Goal: Task Accomplishment & Management: Manage account settings

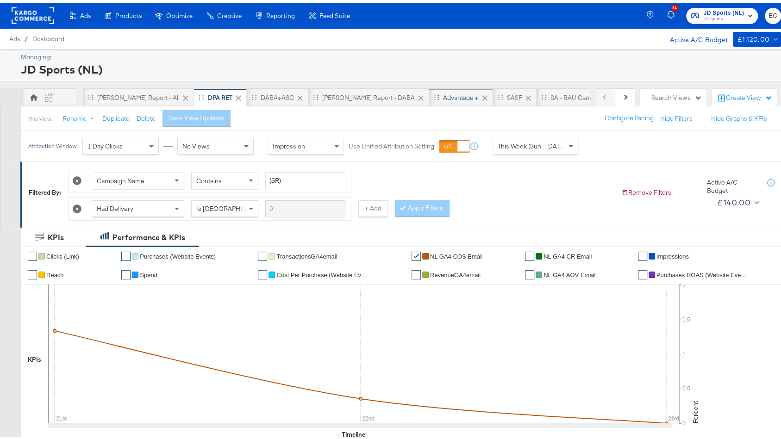
click at [443, 95] on div "Advantage +" at bounding box center [461, 95] width 36 height 9
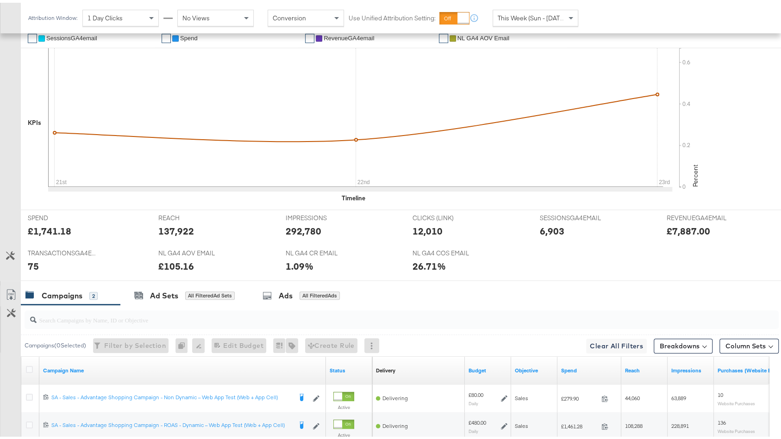
scroll to position [355, 0]
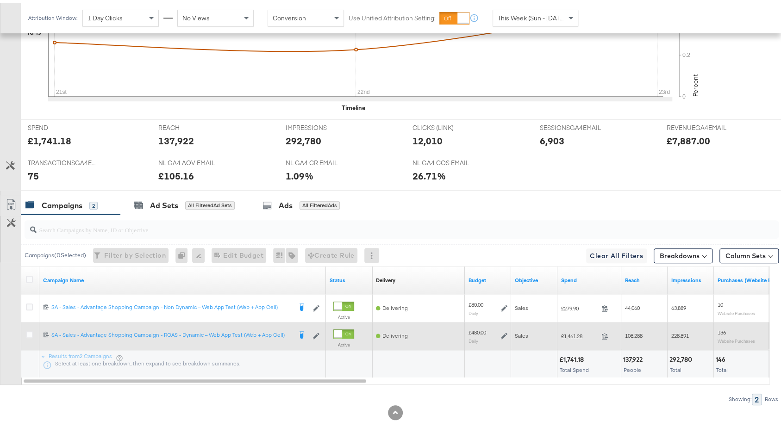
click at [26, 334] on div at bounding box center [31, 333] width 10 height 9
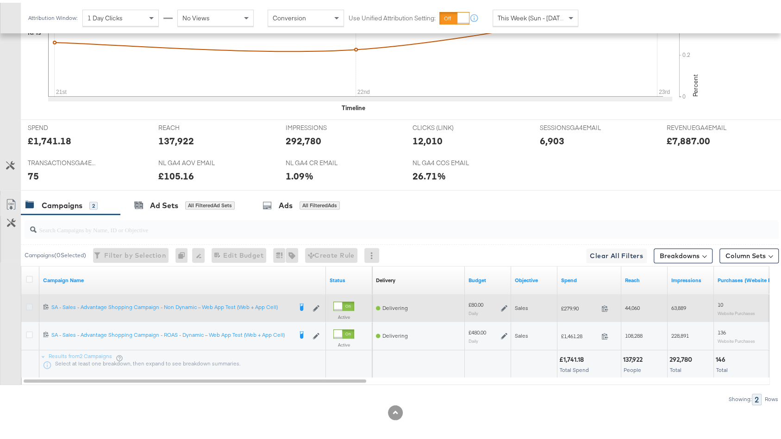
click at [30, 301] on icon at bounding box center [29, 304] width 7 height 7
click at [0, 0] on input "checkbox" at bounding box center [0, 0] width 0 height 0
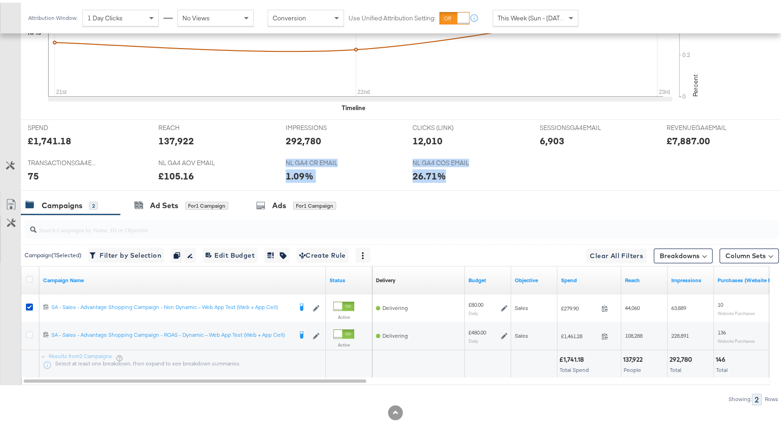
drag, startPoint x: 172, startPoint y: 183, endPoint x: 176, endPoint y: 187, distance: 6.2
click at [176, 187] on div "KPIs Performance & KPIs Customize KPIs ✔ Clicks (Link) ✔ TransactionsGA4email ✔…" at bounding box center [395, 170] width 790 height 545
click at [172, 198] on div "Ad Sets" at bounding box center [164, 203] width 28 height 11
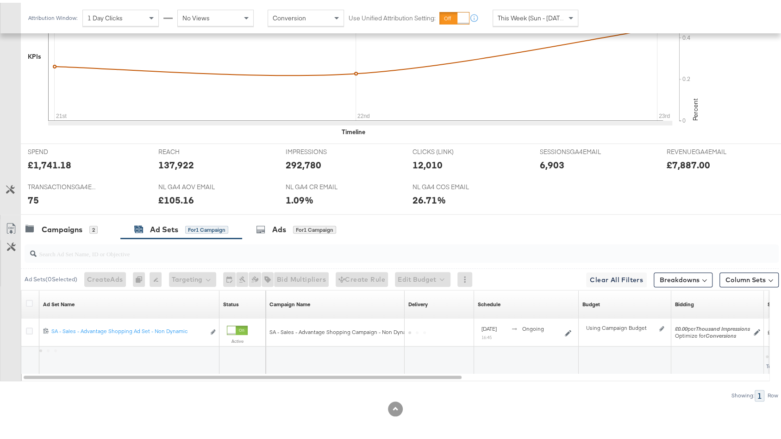
scroll to position [327, 0]
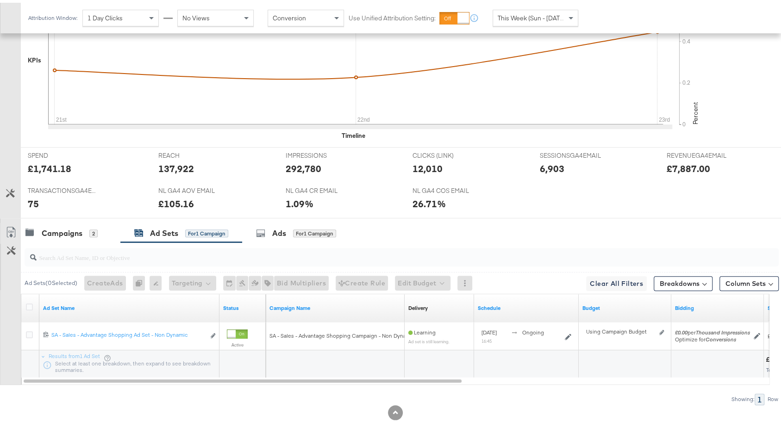
click at [263, 216] on div at bounding box center [395, 219] width 790 height 7
click at [267, 225] on div "Ads for 1 Campaign" at bounding box center [296, 230] width 80 height 11
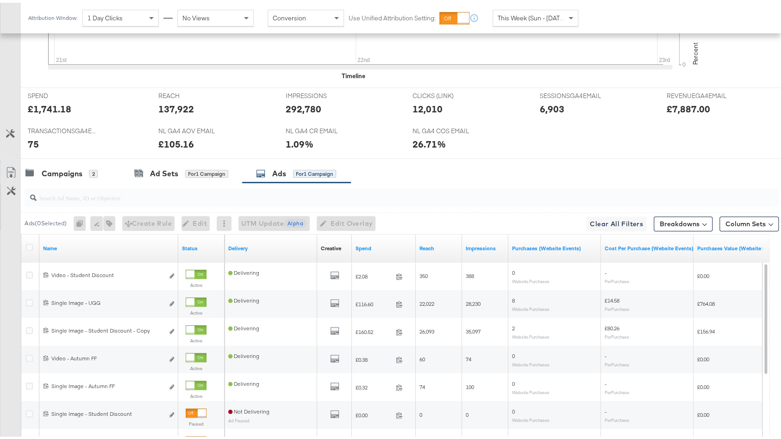
scroll to position [420, 0]
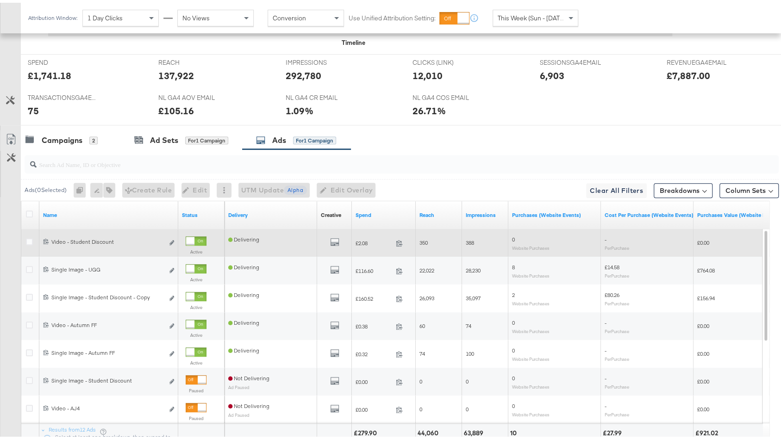
click at [194, 239] on div at bounding box center [196, 238] width 21 height 9
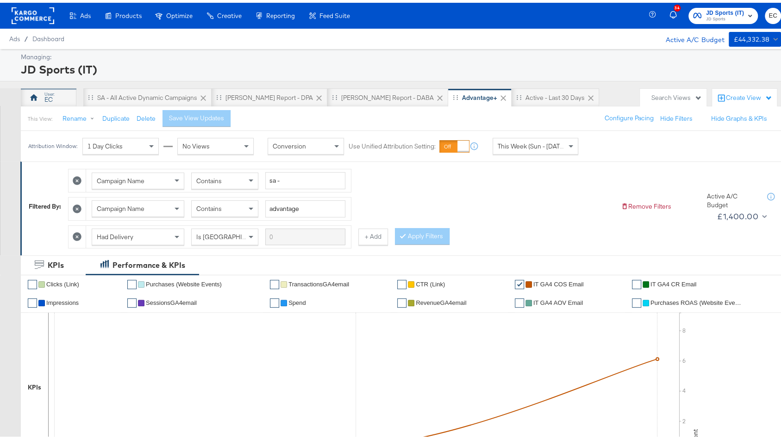
click at [51, 96] on div "EC" at bounding box center [48, 97] width 8 height 9
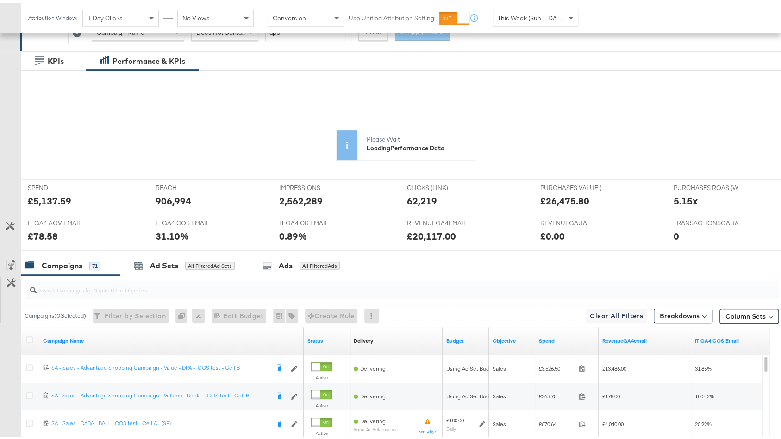
scroll to position [237, 0]
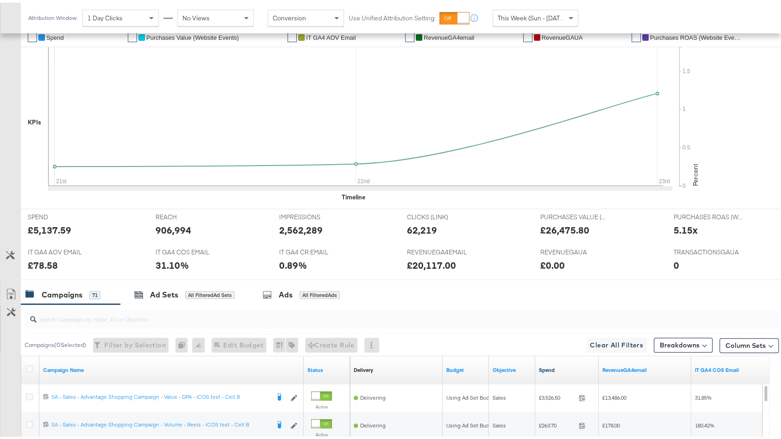
click at [557, 364] on link "Spend" at bounding box center [567, 367] width 56 height 7
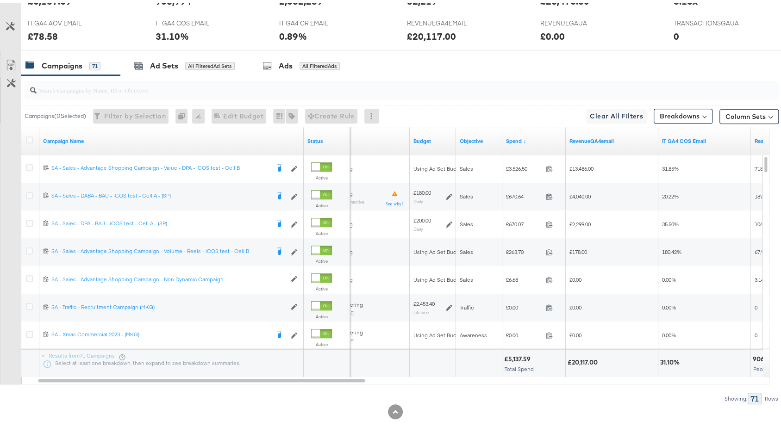
scroll to position [0, 0]
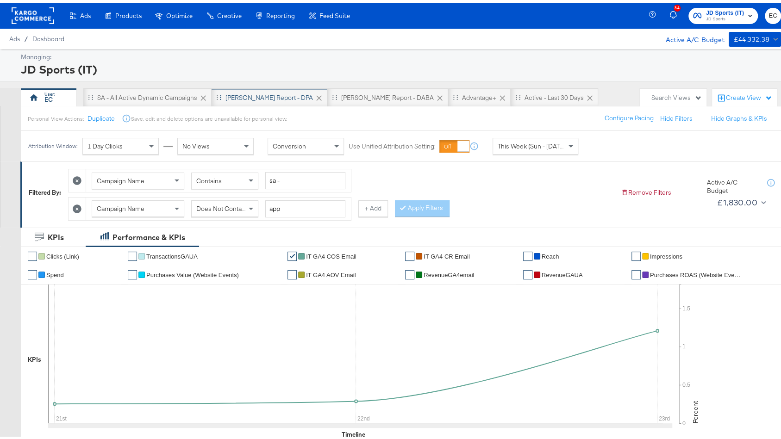
click at [230, 93] on div "[PERSON_NAME] Report - DPA" at bounding box center [268, 95] width 87 height 9
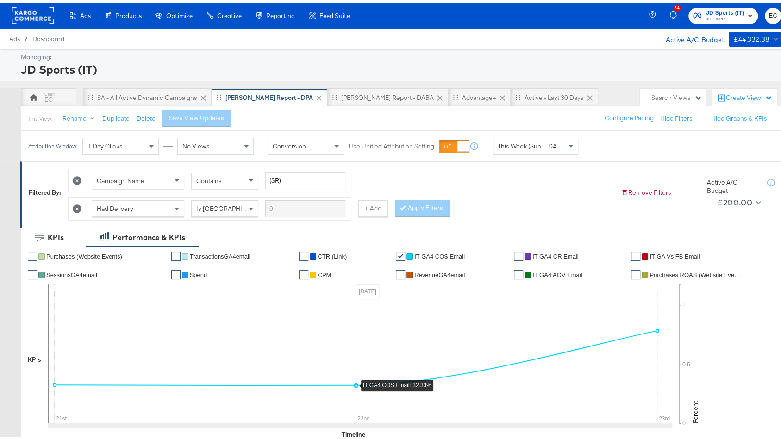
scroll to position [79, 0]
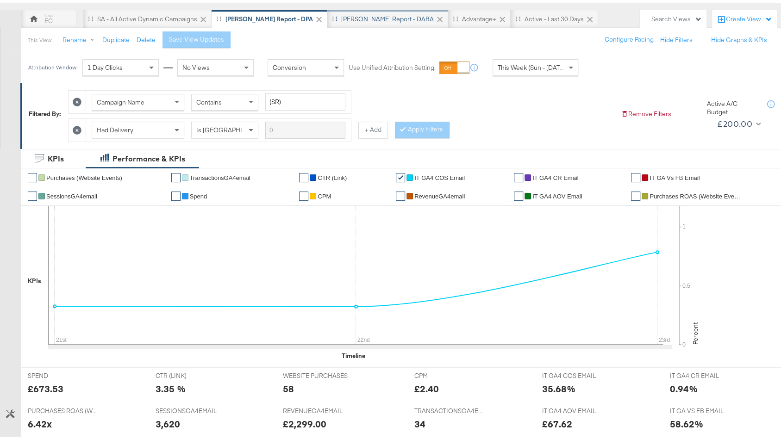
click at [348, 20] on div "[PERSON_NAME] Report - DABA" at bounding box center [387, 16] width 121 height 19
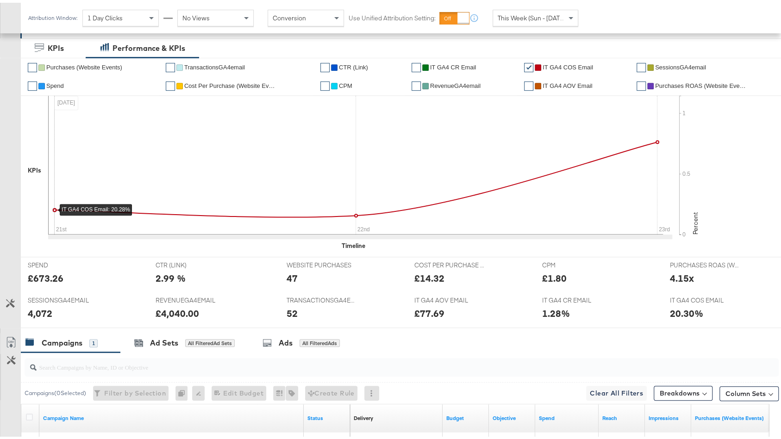
scroll to position [40, 0]
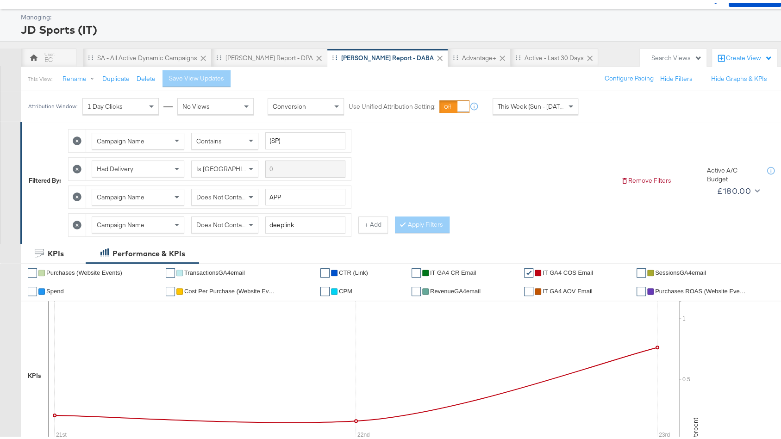
drag, startPoint x: 50, startPoint y: 56, endPoint x: 379, endPoint y: 56, distance: 330.0
click at [50, 56] on div "EC" at bounding box center [48, 57] width 8 height 9
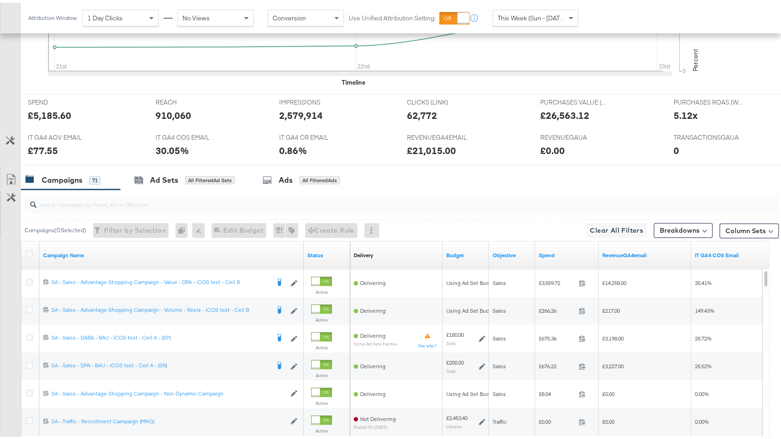
scroll to position [345, 0]
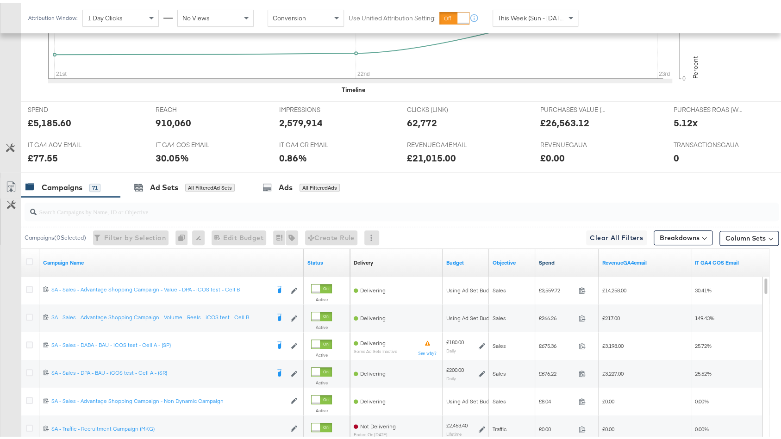
click at [560, 259] on link "Spend" at bounding box center [567, 259] width 56 height 7
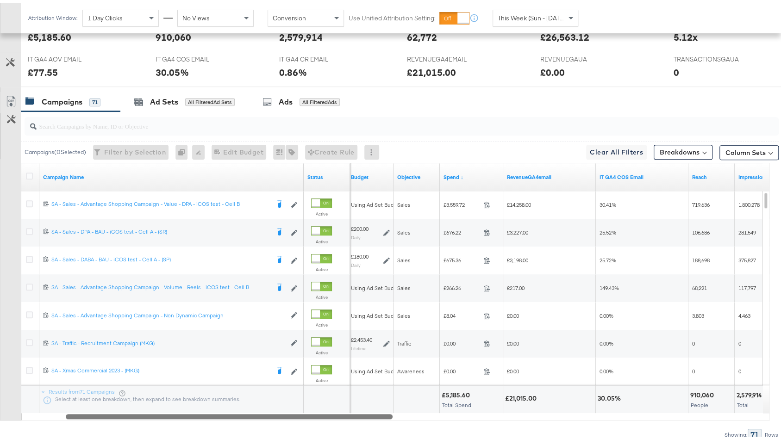
drag, startPoint x: 336, startPoint y: 407, endPoint x: 392, endPoint y: 409, distance: 56.0
click at [392, 410] on div at bounding box center [229, 414] width 327 height 8
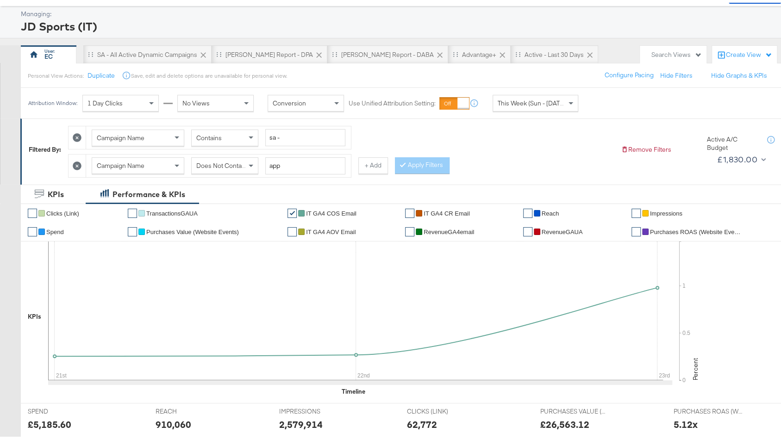
scroll to position [27, 0]
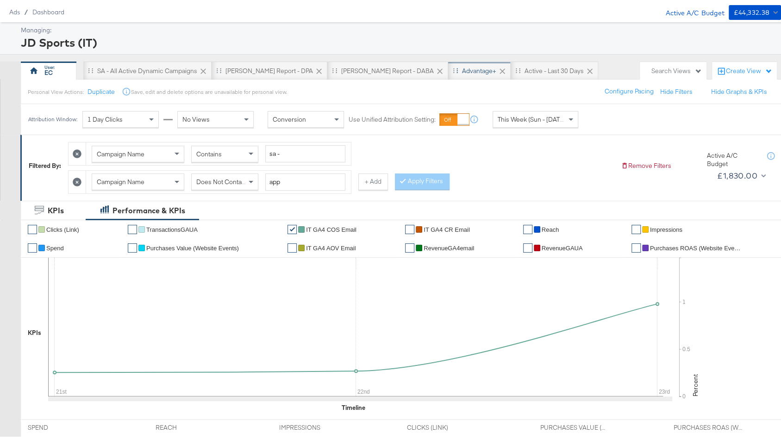
click at [462, 66] on div "Advantage+" at bounding box center [479, 68] width 34 height 9
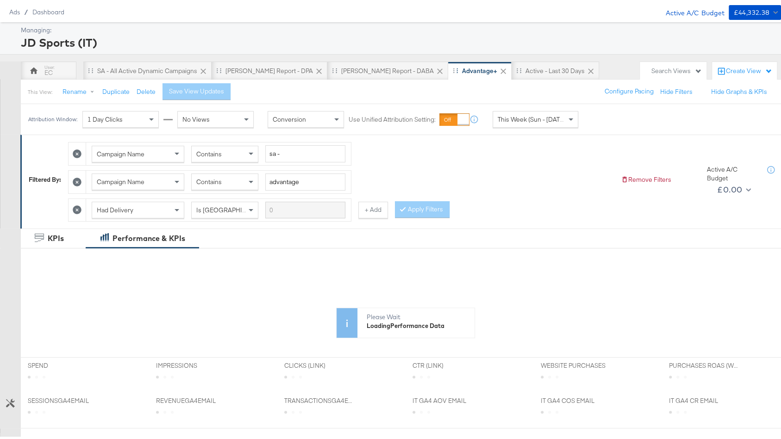
scroll to position [265, 0]
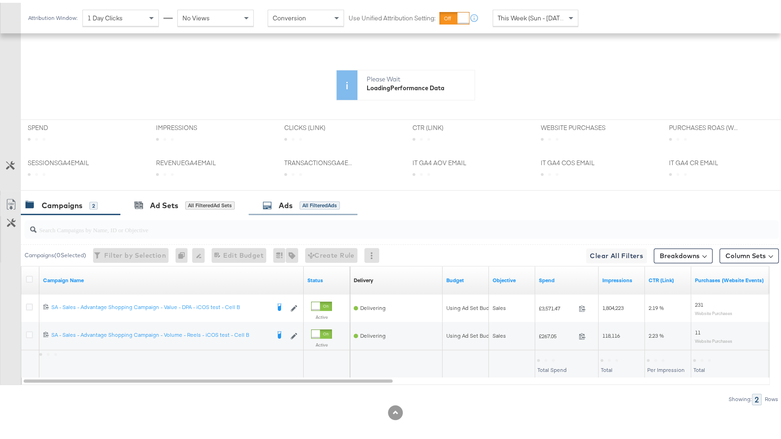
click at [304, 205] on div "Ads All Filtered Ads" at bounding box center [303, 203] width 109 height 20
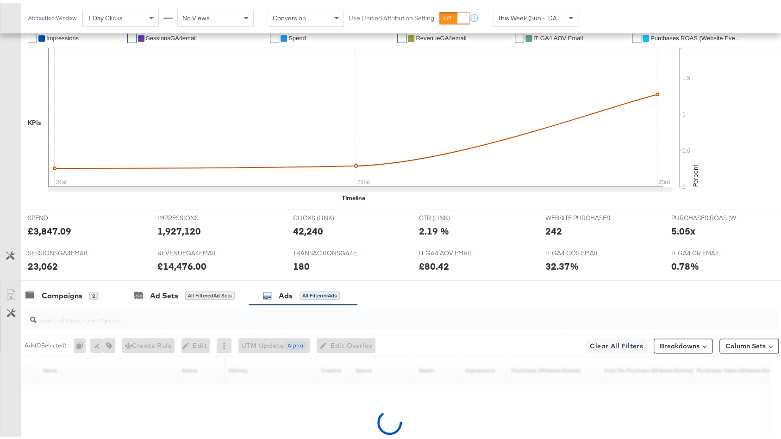
click at [266, 321] on div at bounding box center [402, 317] width 754 height 19
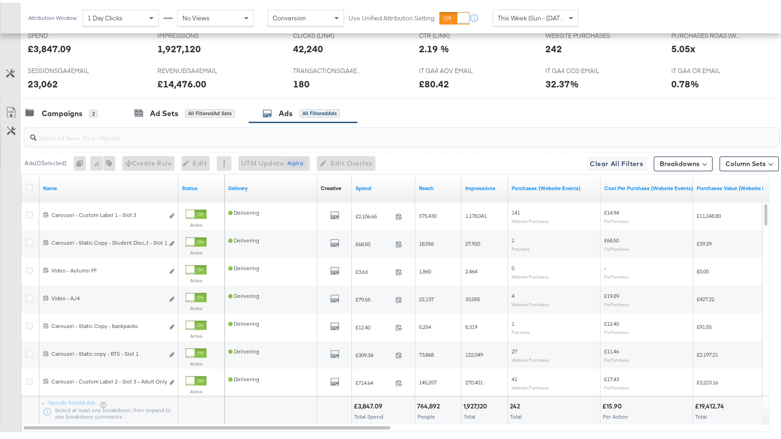
scroll to position [494, 0]
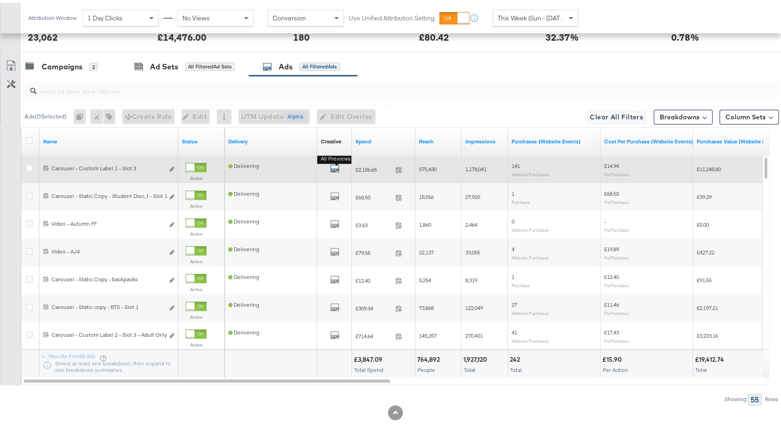
click at [331, 162] on icon "default" at bounding box center [334, 165] width 9 height 9
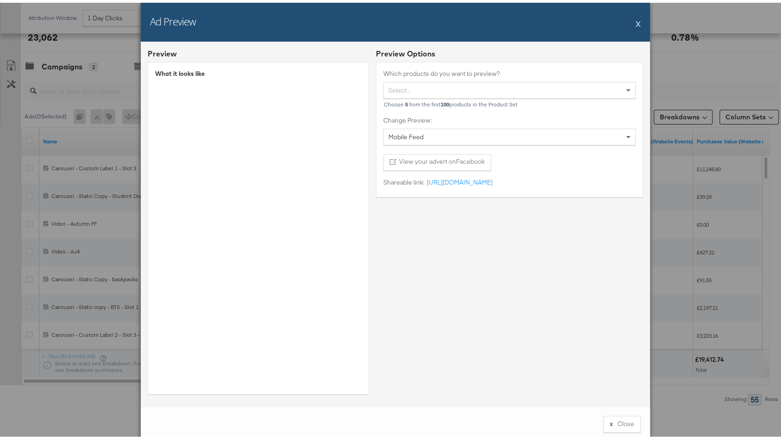
click at [635, 19] on button "X" at bounding box center [637, 21] width 5 height 19
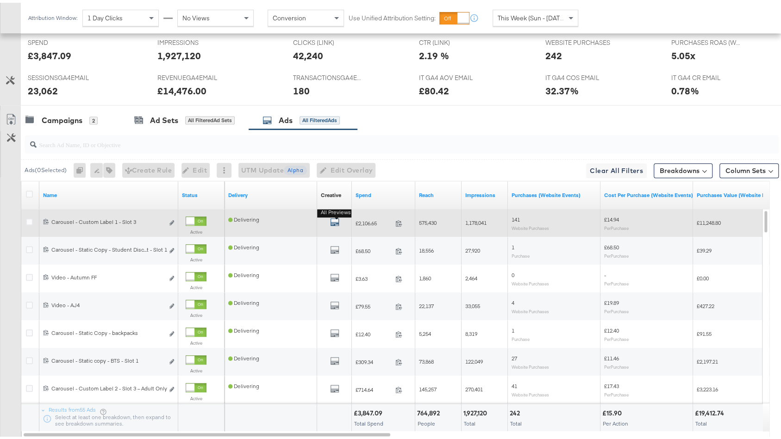
scroll to position [438, 0]
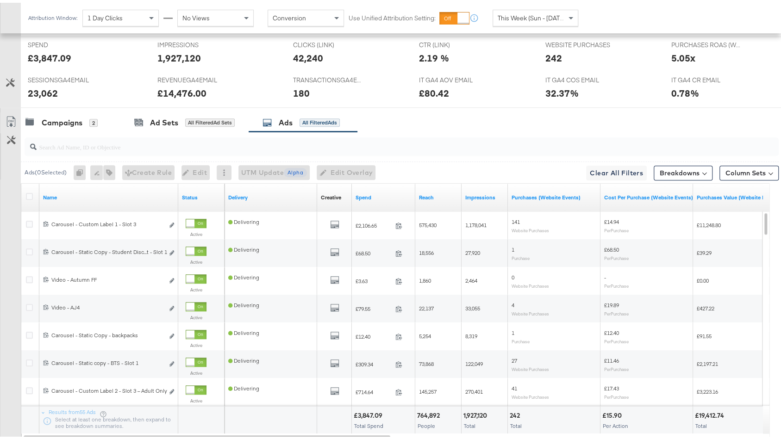
click at [322, 145] on input "search" at bounding box center [373, 140] width 673 height 18
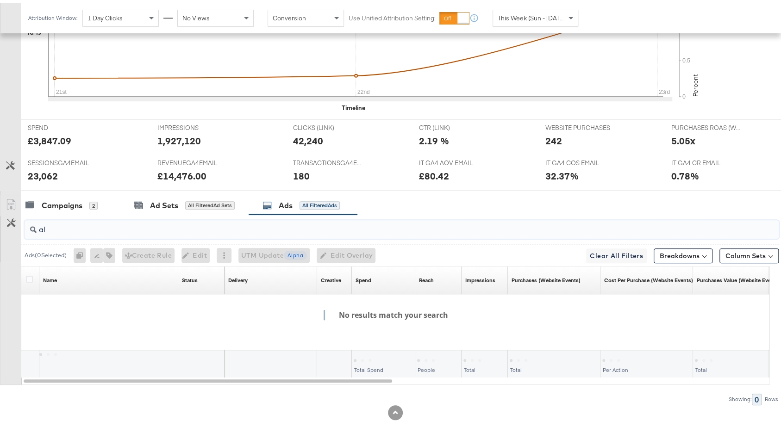
type input "a"
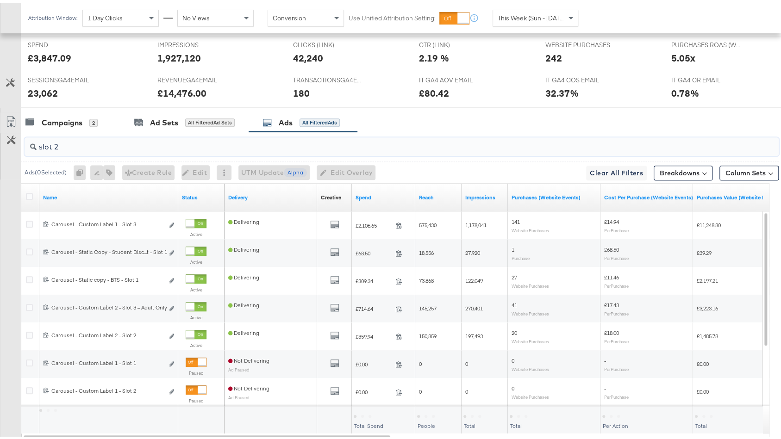
scroll to position [383, 0]
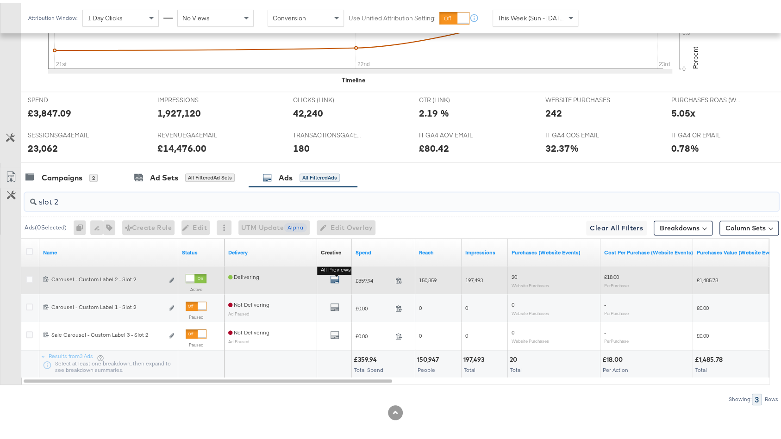
type input "slot 2"
click at [333, 273] on icon "default" at bounding box center [334, 276] width 9 height 9
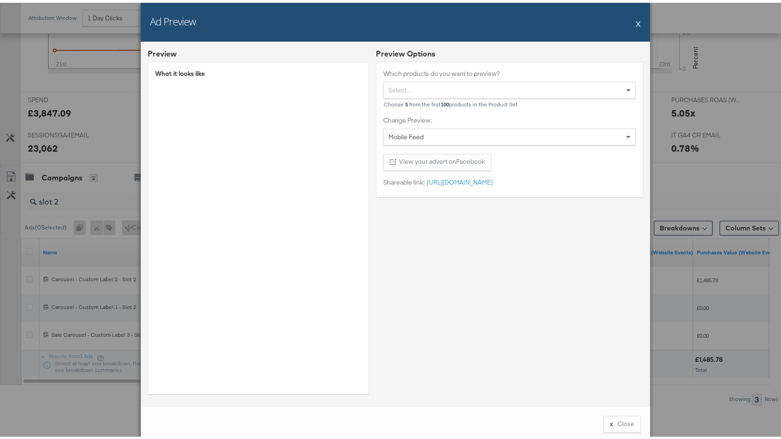
click at [635, 20] on button "X" at bounding box center [637, 21] width 5 height 19
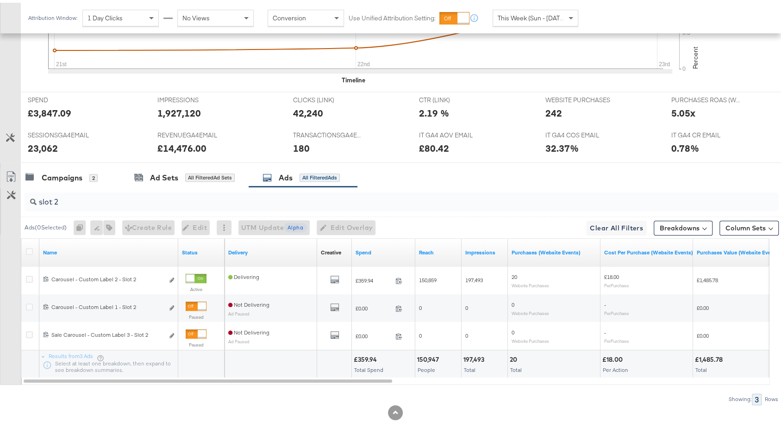
scroll to position [0, 0]
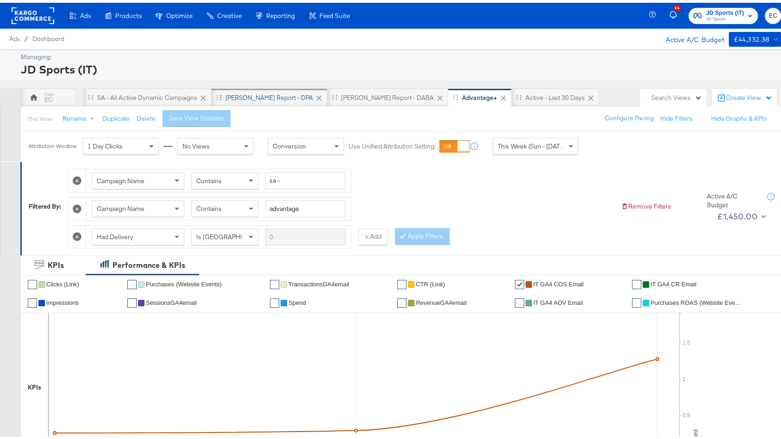
click at [250, 95] on div "[PERSON_NAME] Report - DPA" at bounding box center [268, 95] width 87 height 9
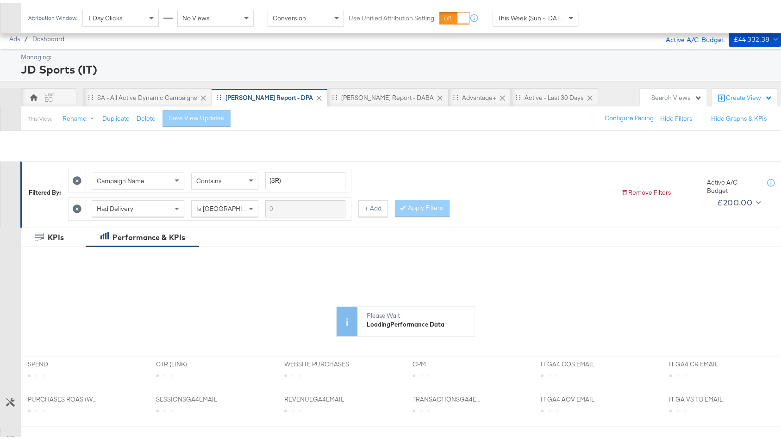
scroll to position [210, 0]
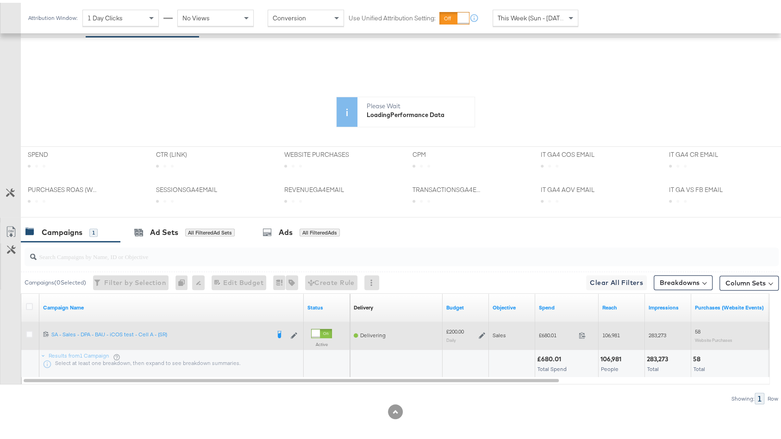
click at [481, 330] on icon at bounding box center [482, 333] width 6 height 6
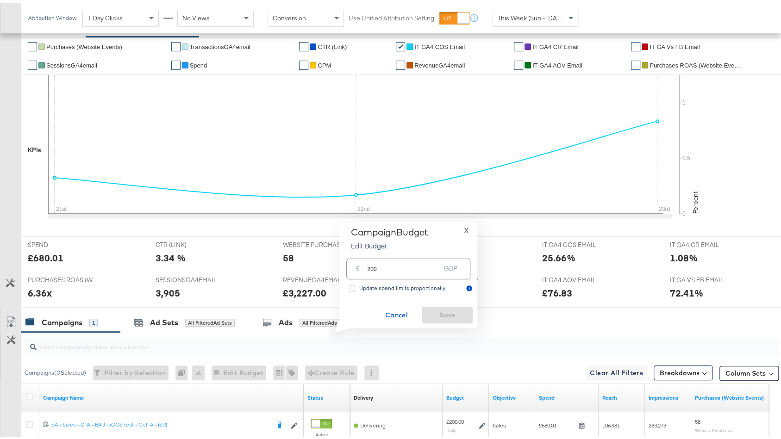
click at [372, 266] on input "200" at bounding box center [403, 263] width 73 height 20
type input "220"
click at [446, 311] on span "Save" at bounding box center [447, 313] width 44 height 12
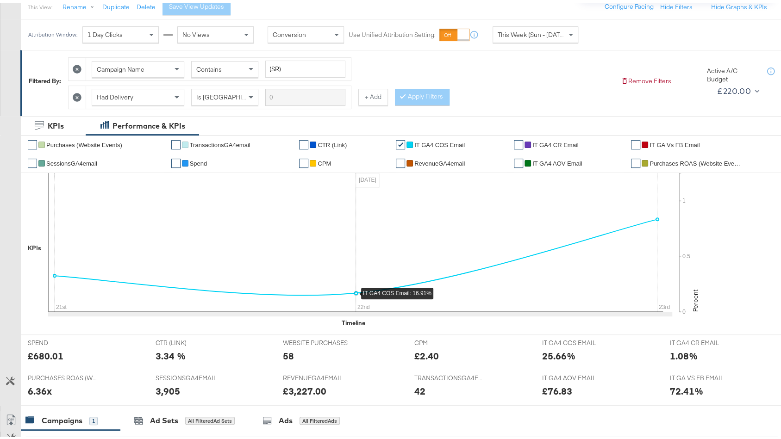
scroll to position [86, 0]
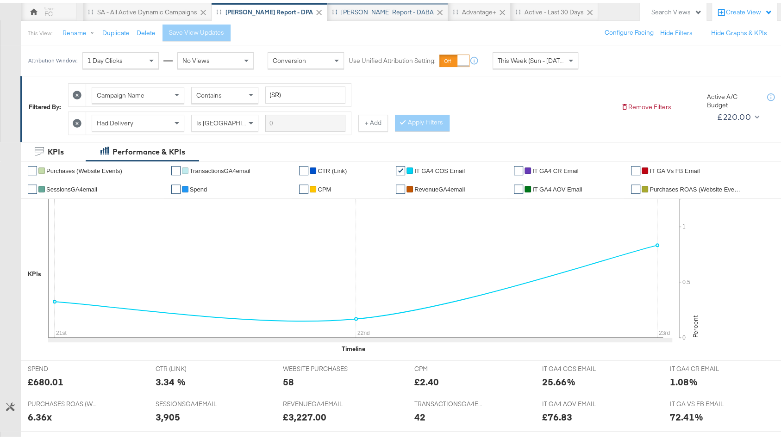
click at [346, 12] on div "[PERSON_NAME] Report - DABA" at bounding box center [387, 9] width 93 height 9
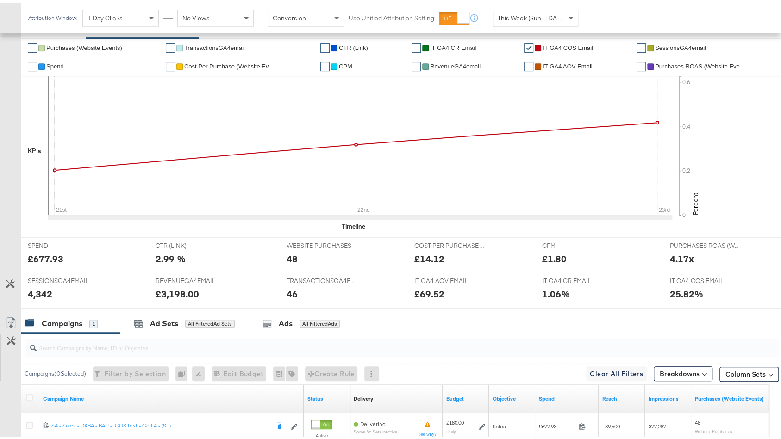
scroll to position [291, 0]
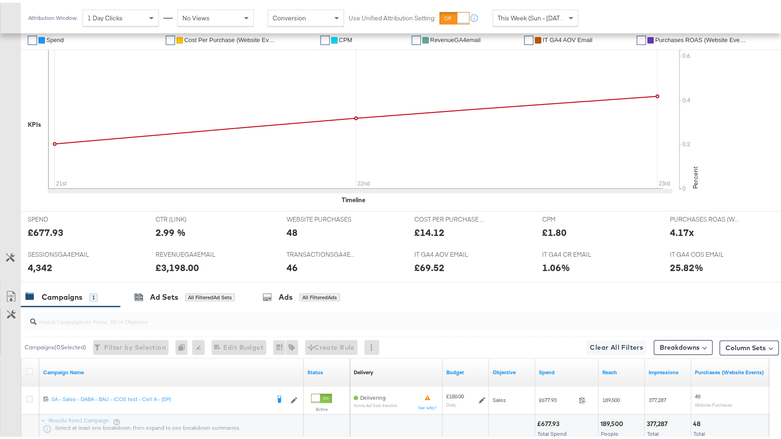
click at [482, 328] on div at bounding box center [400, 319] width 758 height 30
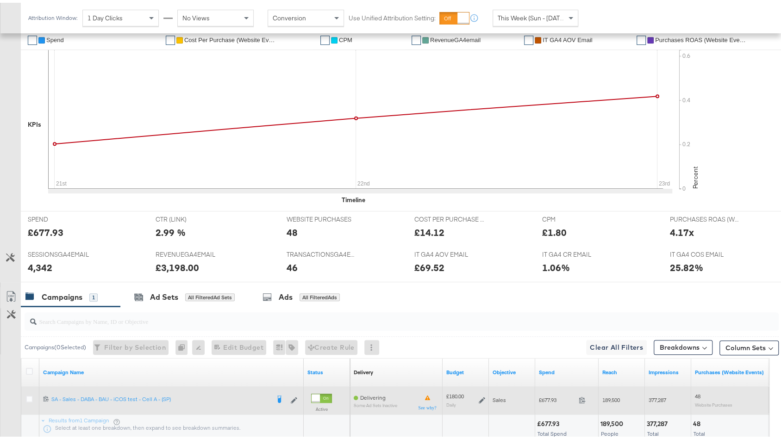
click at [480, 394] on icon at bounding box center [482, 397] width 6 height 6
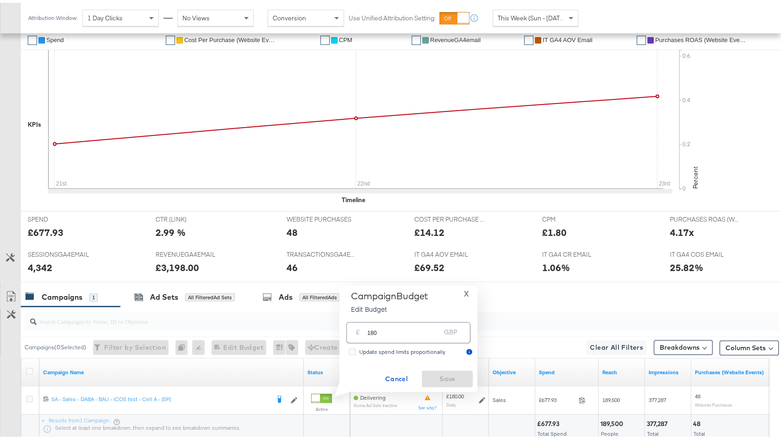
click at [422, 325] on input "180" at bounding box center [403, 326] width 73 height 20
type input "220"
click at [456, 376] on span "Save" at bounding box center [447, 377] width 44 height 12
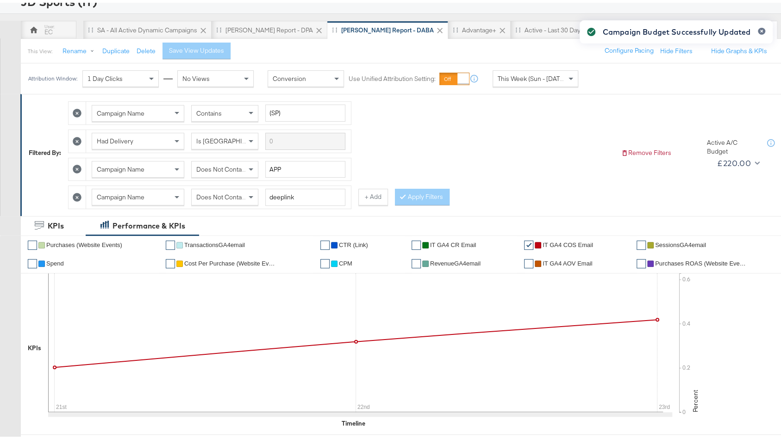
scroll to position [19, 0]
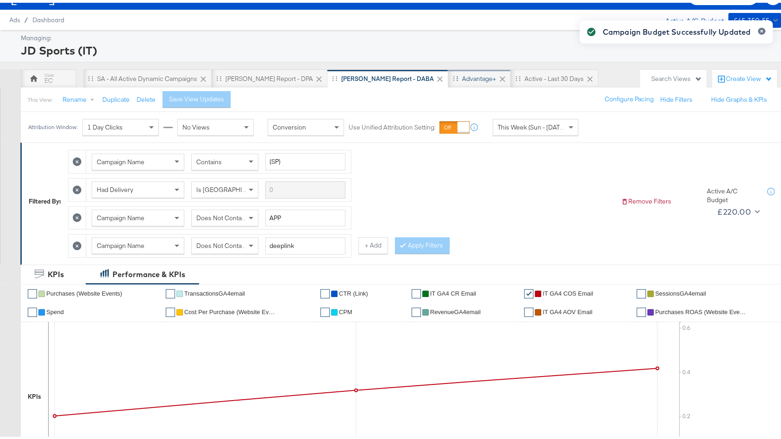
click at [462, 72] on div "Advantage+" at bounding box center [479, 76] width 34 height 9
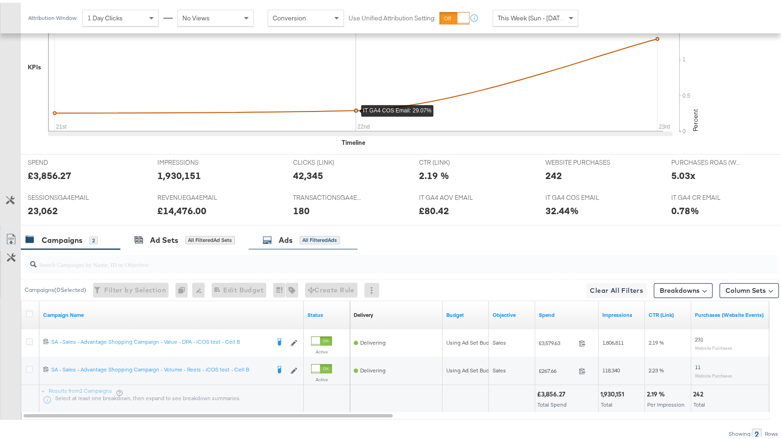
scroll to position [347, 0]
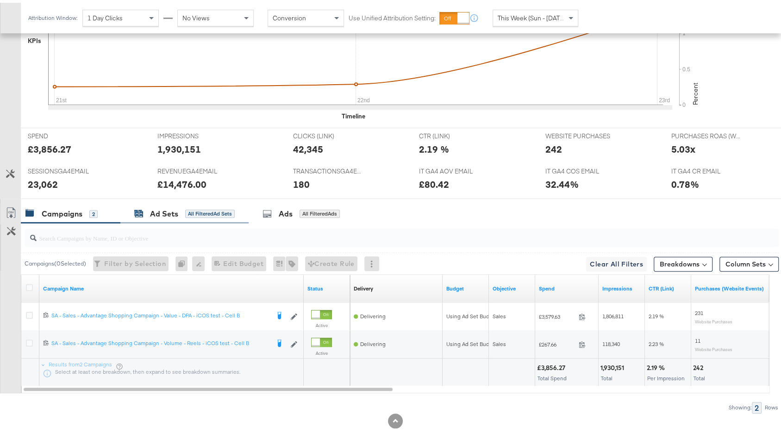
click at [184, 209] on div "Ad Sets All Filtered Ad Sets" at bounding box center [184, 211] width 100 height 11
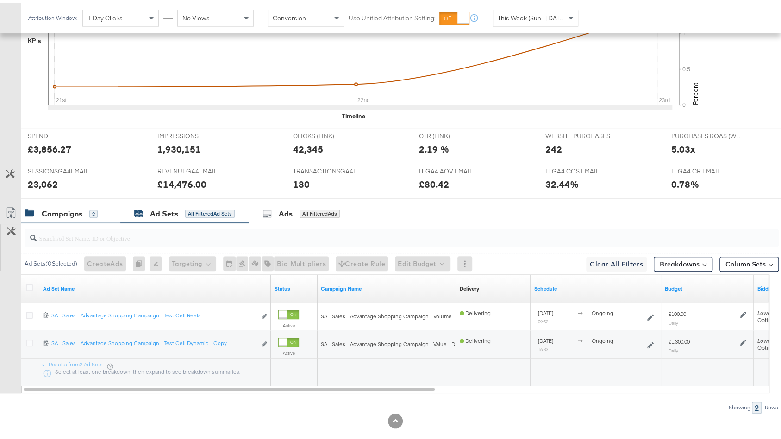
click at [77, 206] on div "Campaigns" at bounding box center [62, 211] width 41 height 11
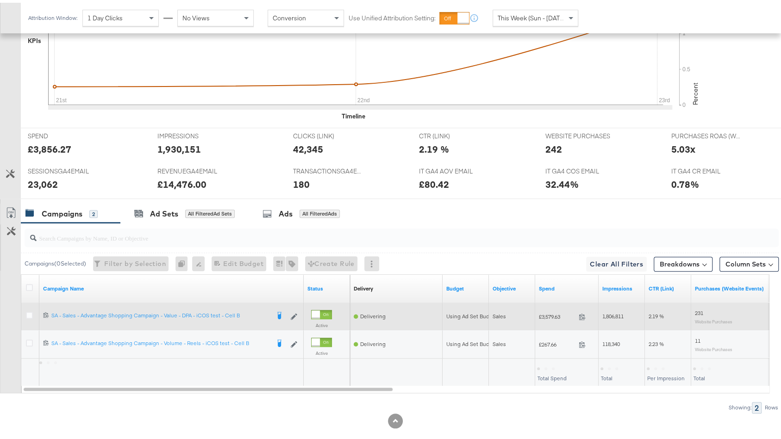
click at [26, 313] on div at bounding box center [31, 313] width 10 height 9
click at [32, 309] on icon at bounding box center [29, 312] width 7 height 7
click at [0, 0] on input "checkbox" at bounding box center [0, 0] width 0 height 0
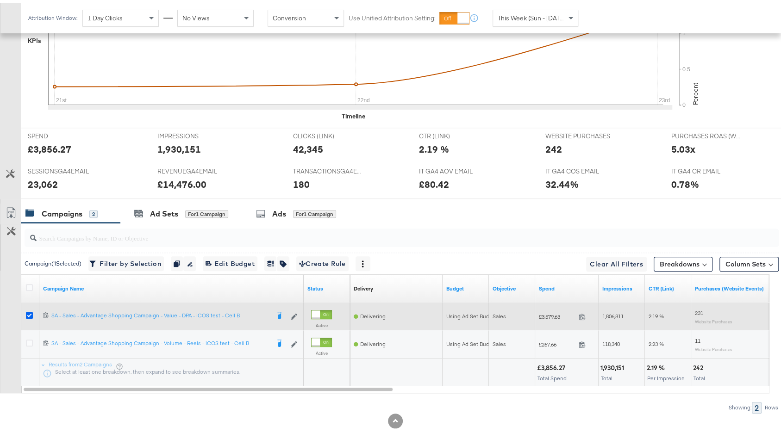
click at [32, 309] on icon at bounding box center [29, 312] width 7 height 7
click at [0, 0] on input "checkbox" at bounding box center [0, 0] width 0 height 0
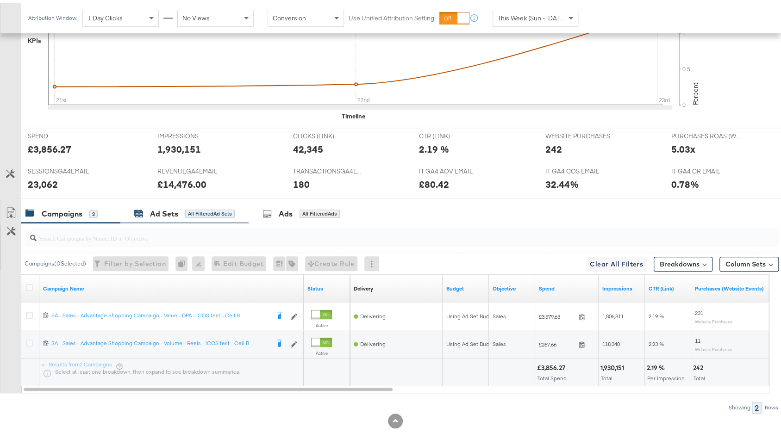
click at [168, 206] on div "Ad Sets" at bounding box center [164, 211] width 28 height 11
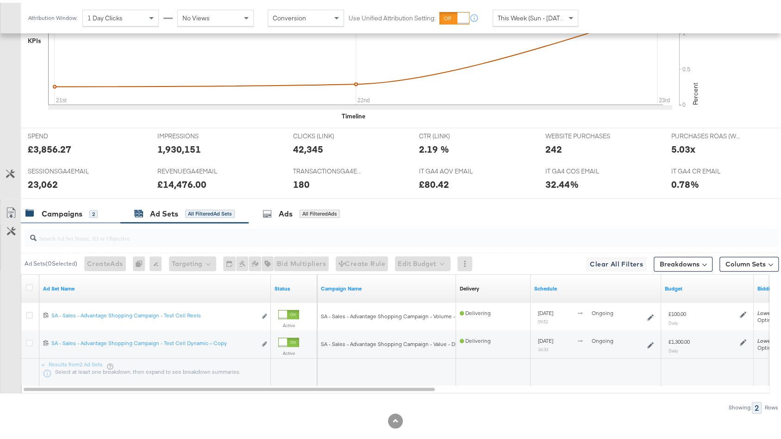
click at [85, 212] on div "Campaigns 2" at bounding box center [61, 211] width 72 height 11
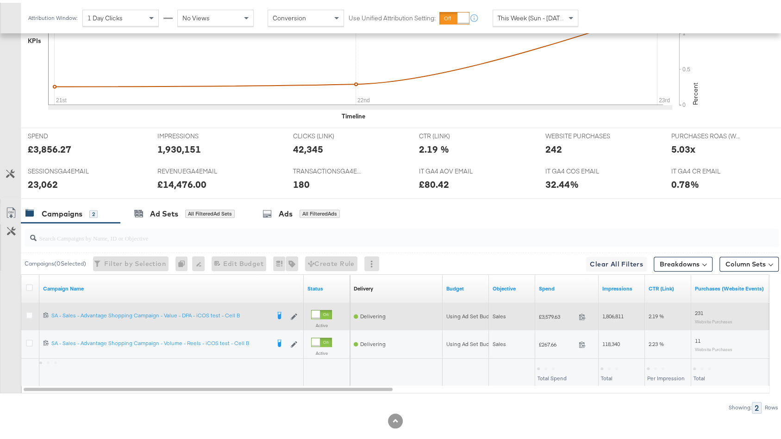
click at [29, 305] on div at bounding box center [30, 313] width 17 height 17
click at [29, 312] on icon at bounding box center [29, 312] width 7 height 7
click at [0, 0] on input "checkbox" at bounding box center [0, 0] width 0 height 0
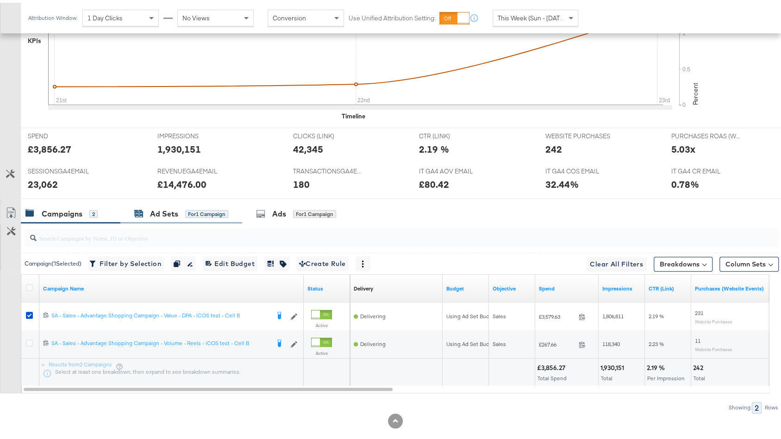
click at [147, 211] on div "Ad Sets for 1 Campaign" at bounding box center [181, 211] width 94 height 11
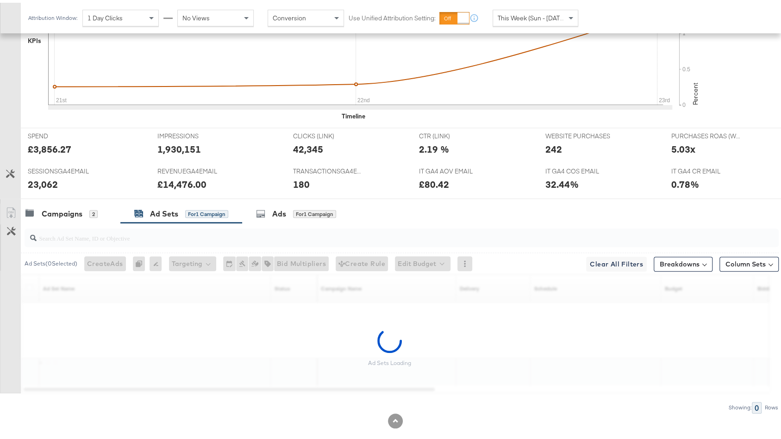
scroll to position [327, 0]
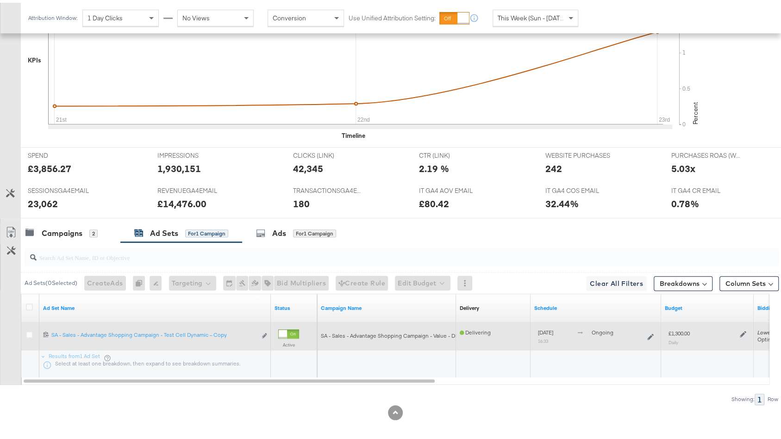
click at [741, 328] on icon at bounding box center [743, 331] width 6 height 6
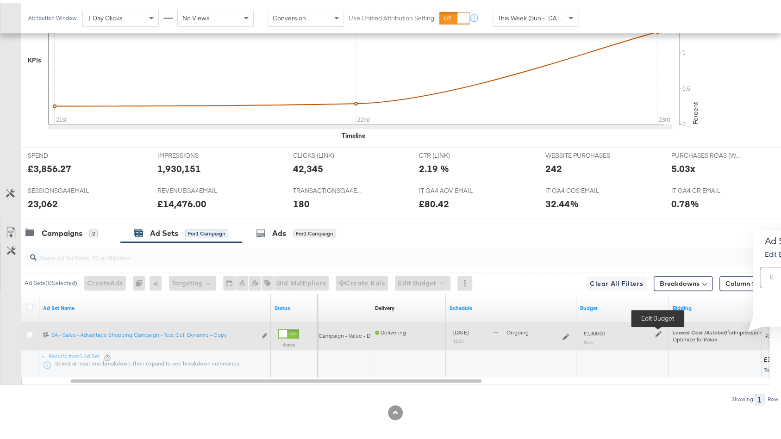
click at [659, 329] on icon at bounding box center [658, 332] width 6 height 6
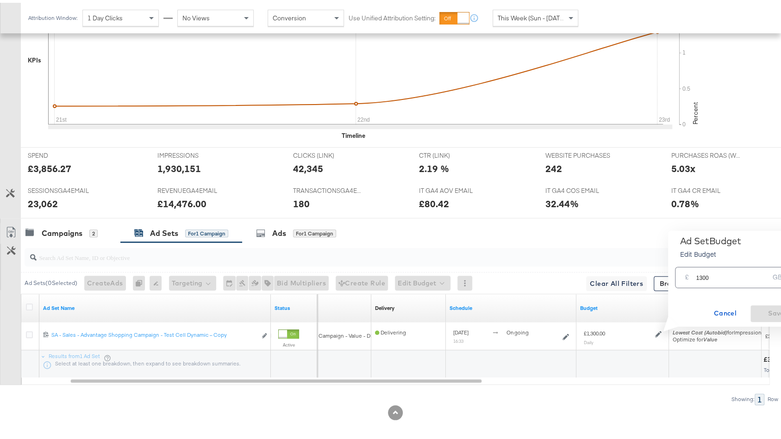
click at [700, 274] on input "1300" at bounding box center [732, 271] width 73 height 20
type input "1450"
click at [772, 308] on span "Save" at bounding box center [776, 311] width 44 height 12
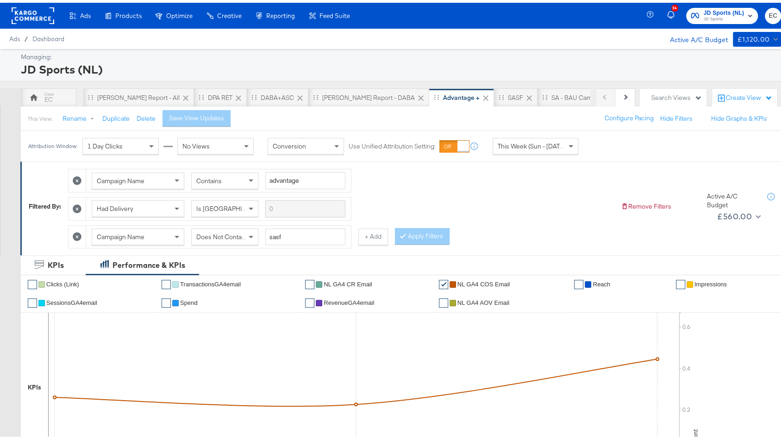
click at [63, 90] on div "EC" at bounding box center [49, 95] width 56 height 19
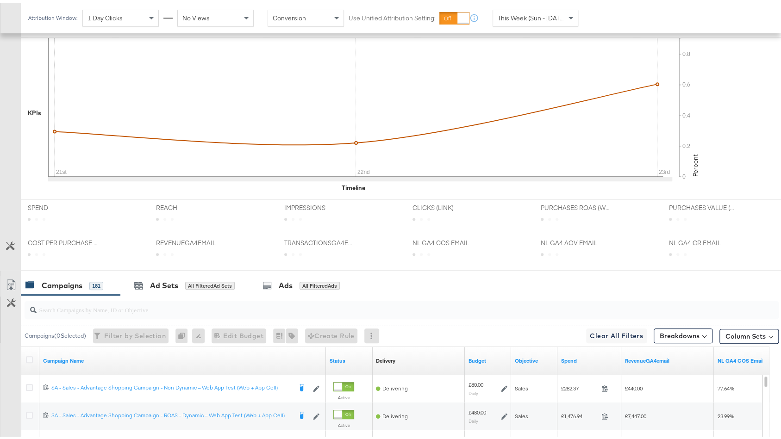
scroll to position [368, 0]
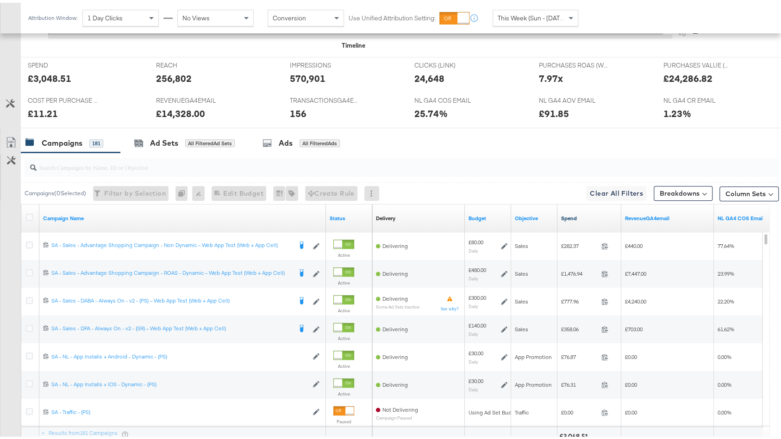
click at [580, 213] on link "Spend" at bounding box center [589, 215] width 56 height 7
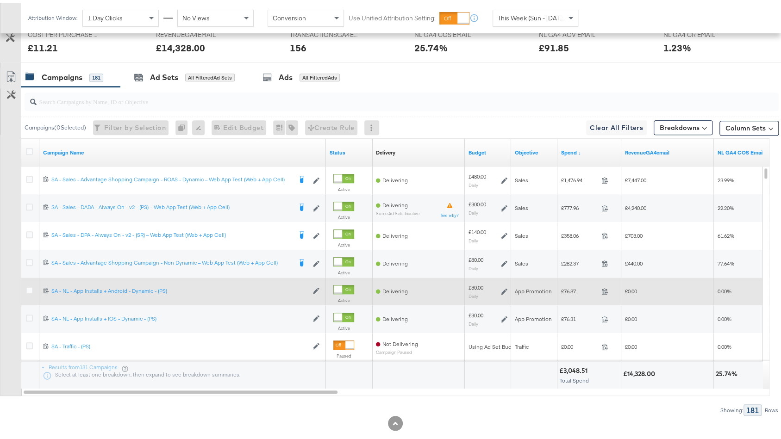
scroll to position [428, 0]
